Goal: Transaction & Acquisition: Purchase product/service

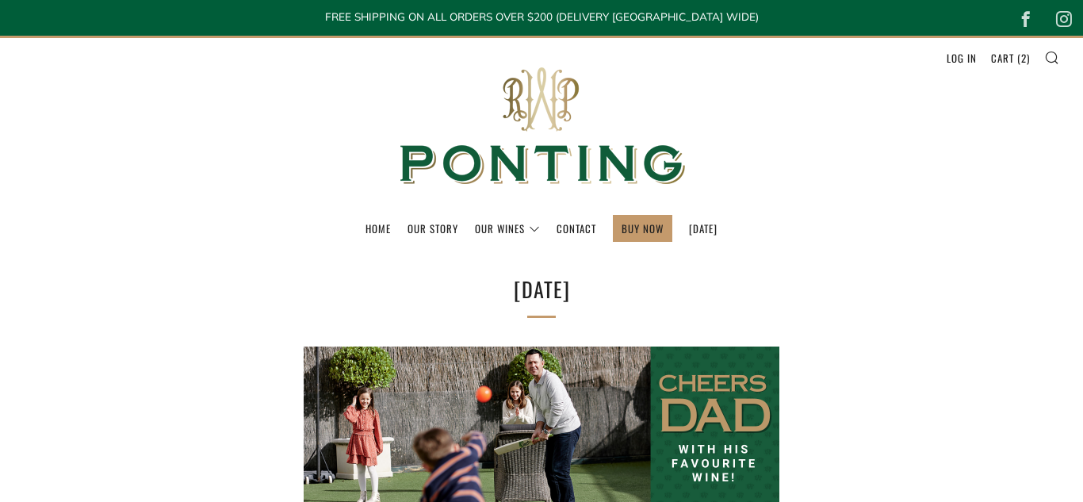
select select "best-selling"
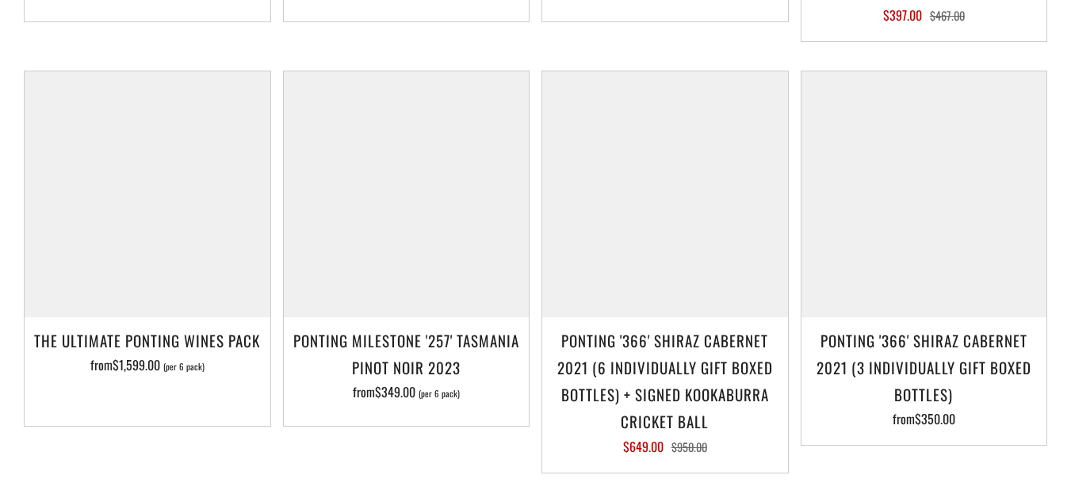
scroll to position [1862, 0]
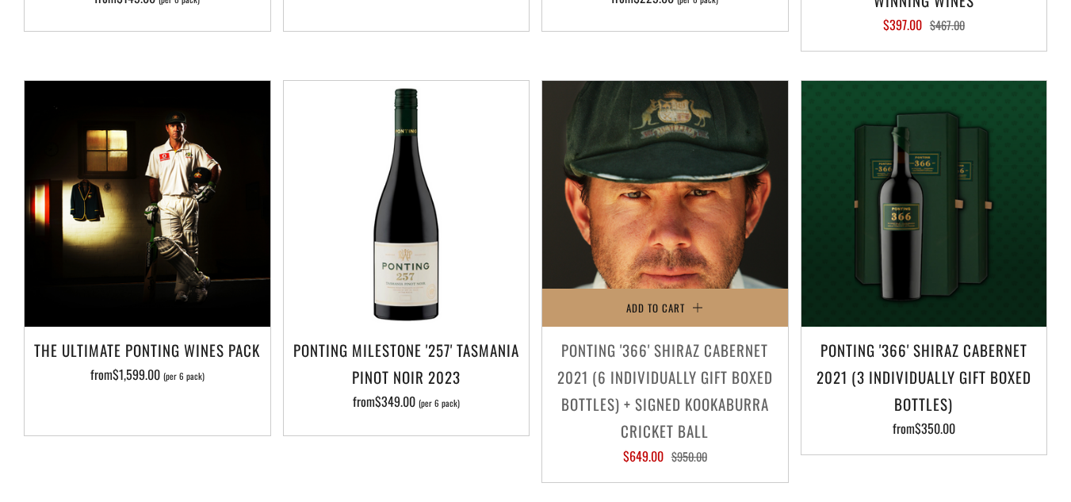
click at [678, 201] on img at bounding box center [665, 204] width 246 height 246
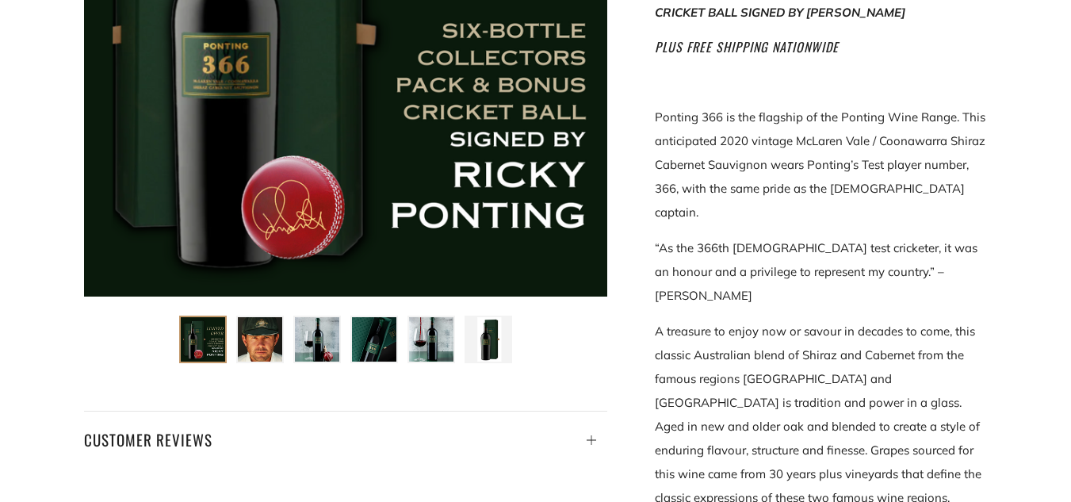
scroll to position [507, 0]
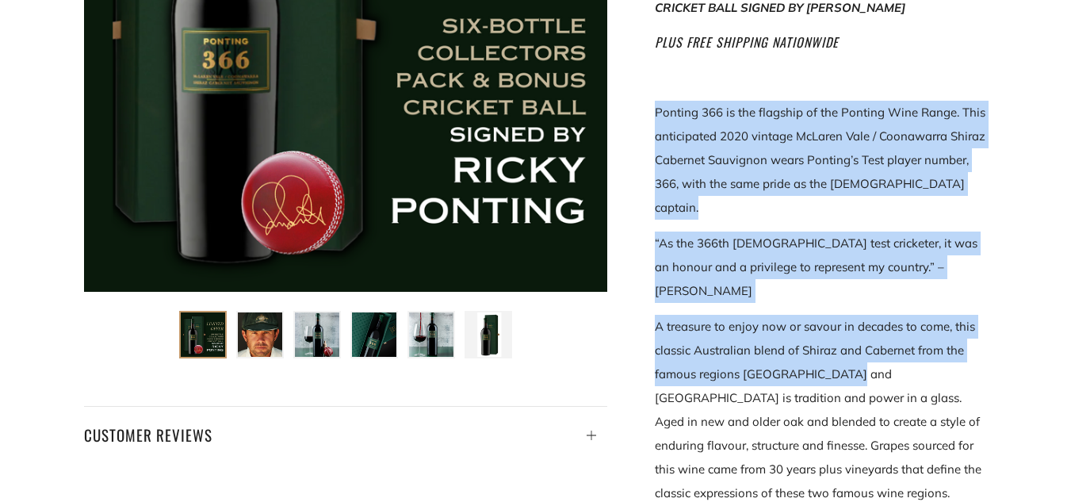
drag, startPoint x: 645, startPoint y: 113, endPoint x: 844, endPoint y: 323, distance: 289.4
click at [844, 323] on div "Ponting '366' Shiraz Cabernet 2021 (6 individually gift boxed bottles) + SIGNED…" at bounding box center [797, 342] width 381 height 1149
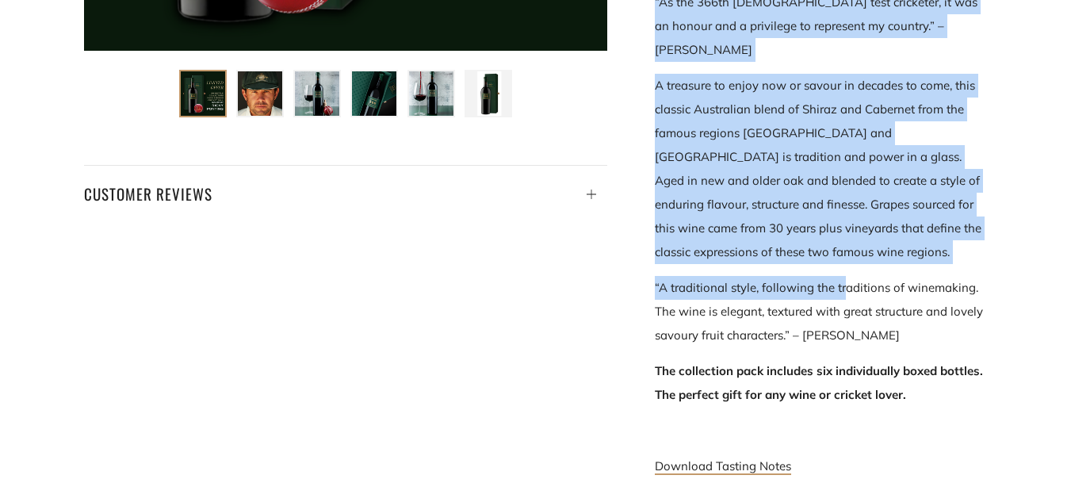
scroll to position [770, 0]
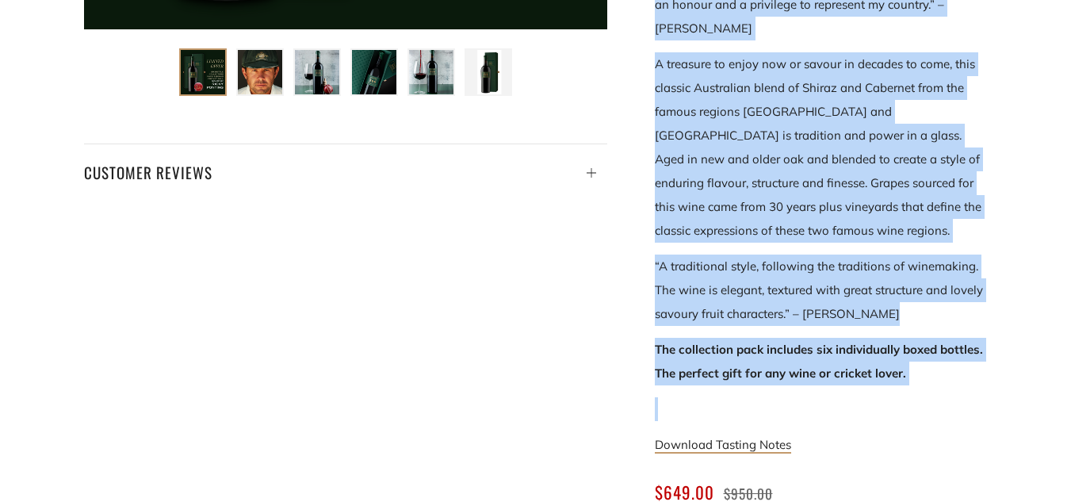
copy div "Ponting 366 is the flagship of the Ponting Wine Range. This anticipated 2020 vi…"
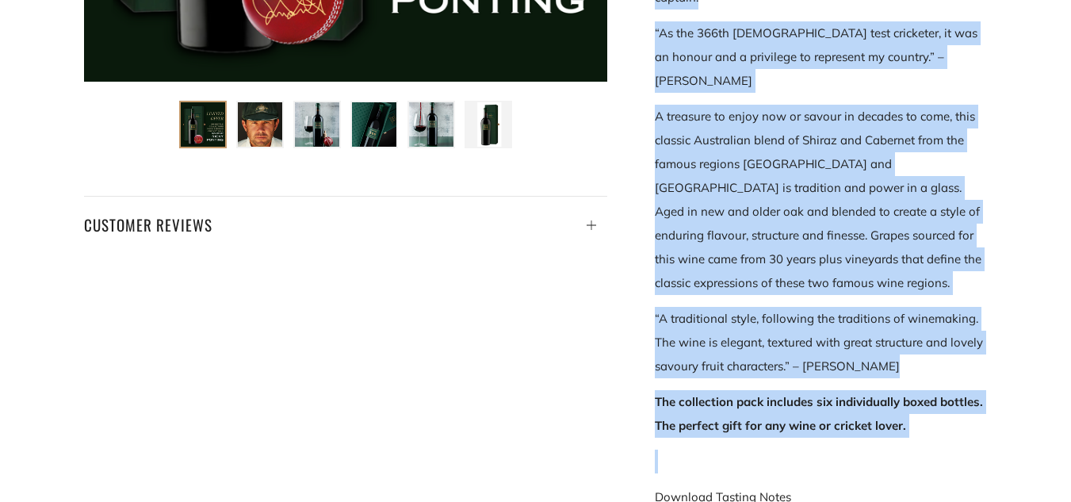
scroll to position [722, 0]
